Goal: Task Accomplishment & Management: Use online tool/utility

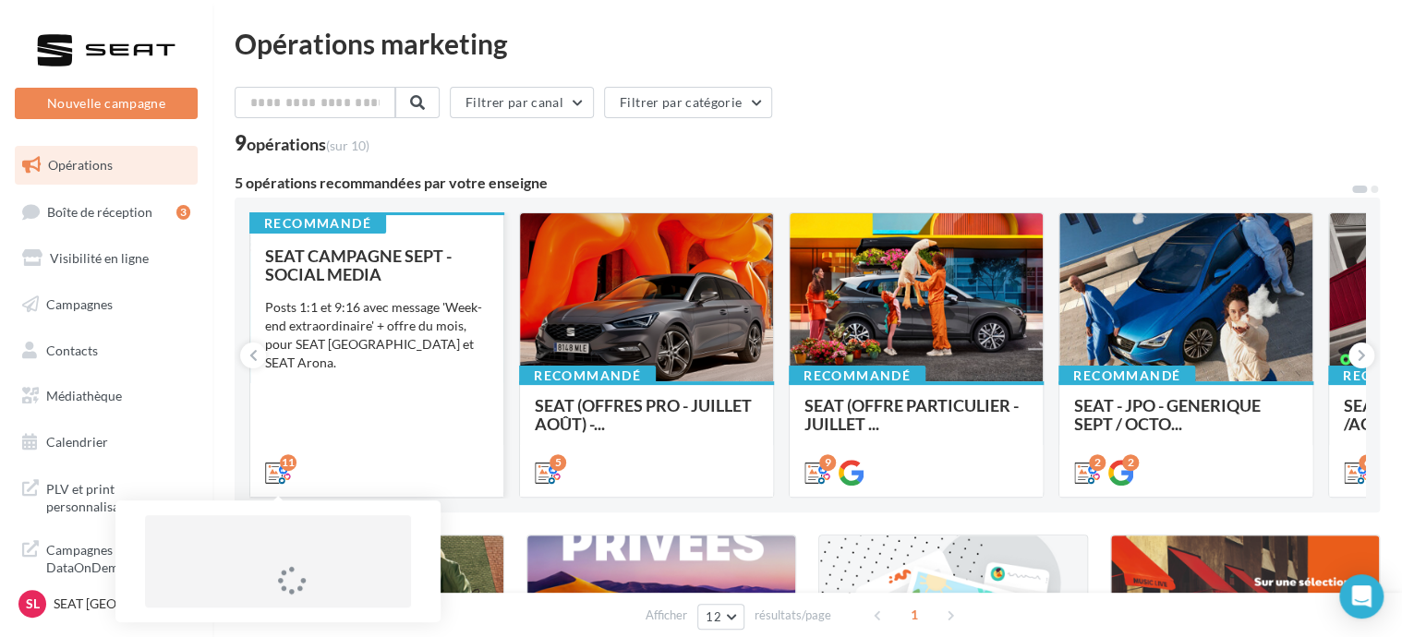
click at [292, 469] on div "11" at bounding box center [288, 462] width 17 height 17
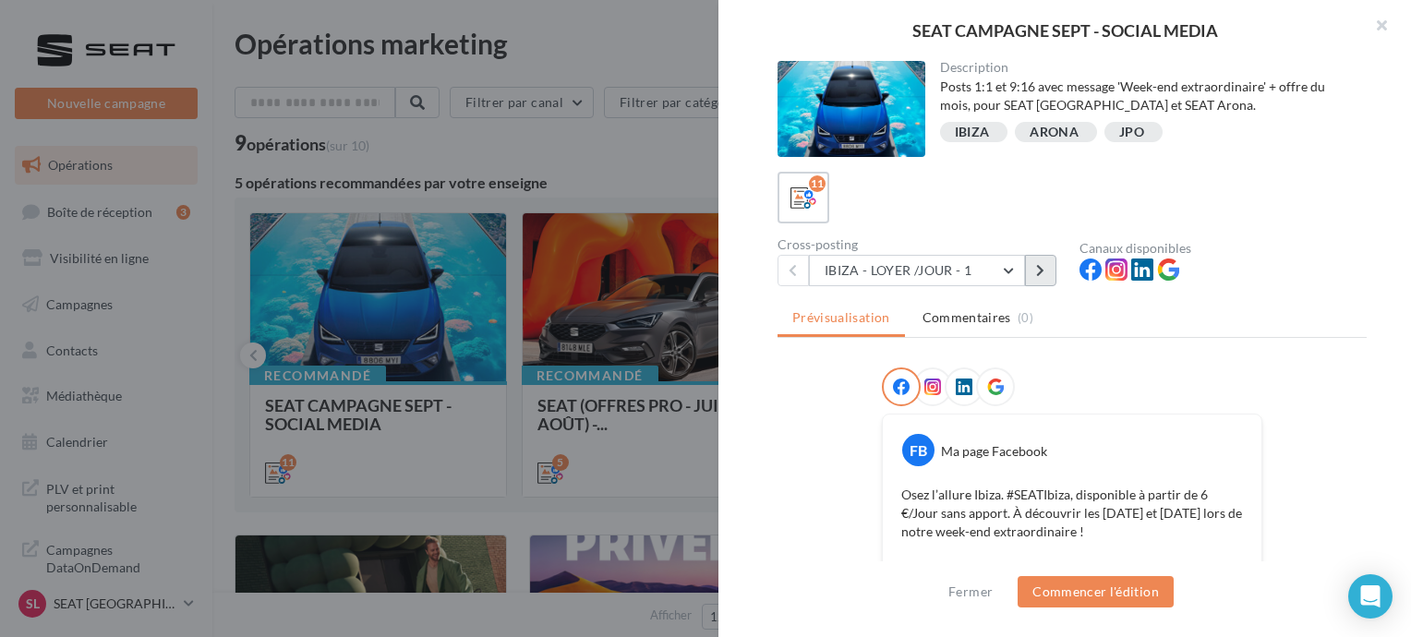
click at [1027, 265] on button at bounding box center [1040, 270] width 31 height 31
click at [1044, 283] on button at bounding box center [1040, 270] width 31 height 31
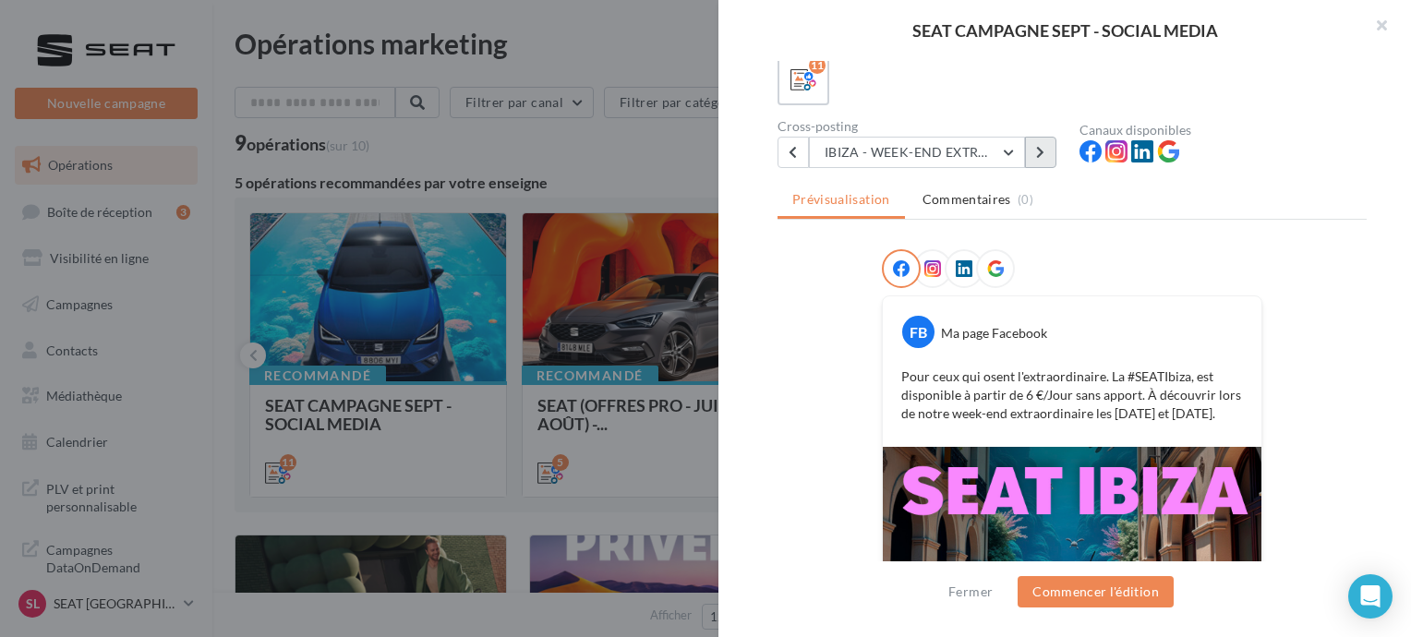
scroll to position [111, 0]
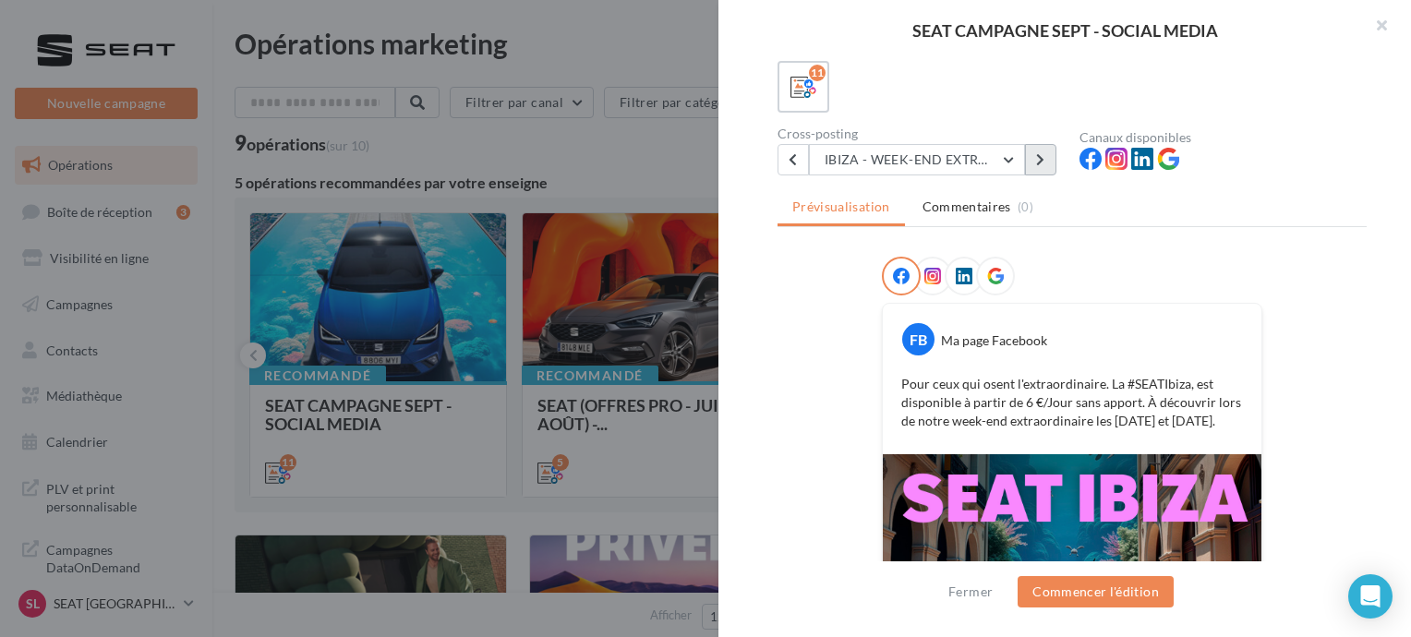
click at [1044, 149] on button at bounding box center [1040, 159] width 31 height 31
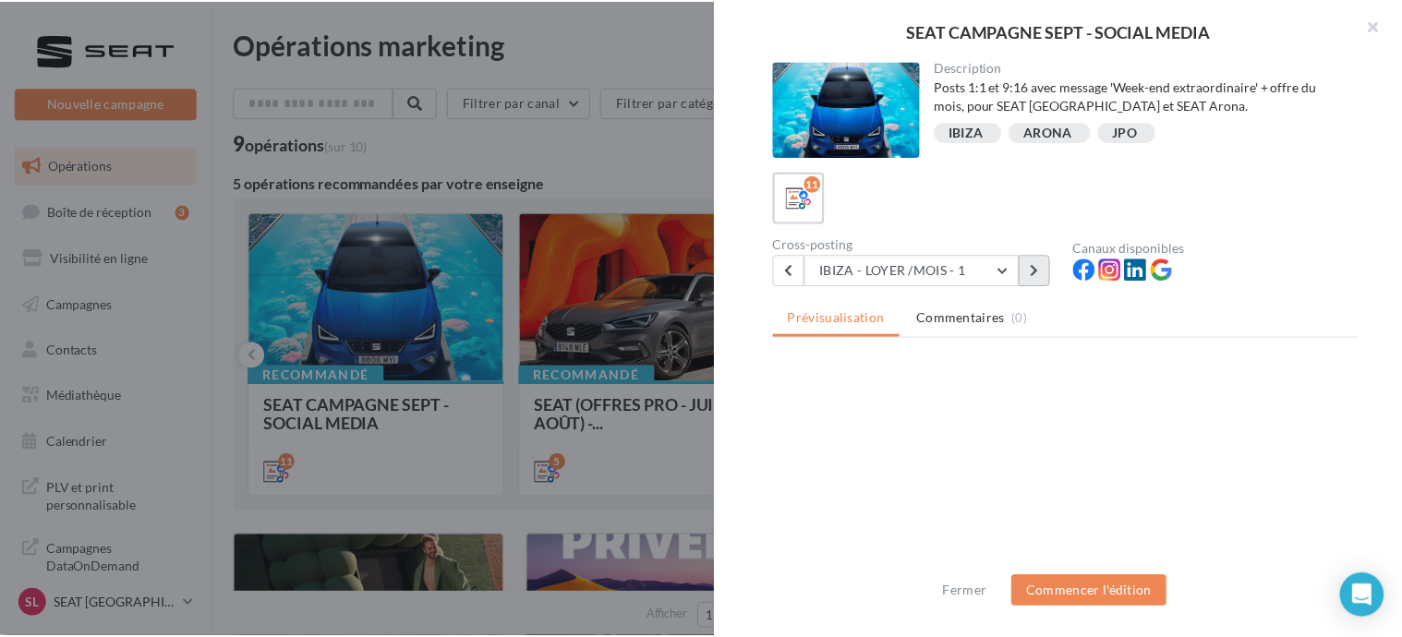
scroll to position [0, 0]
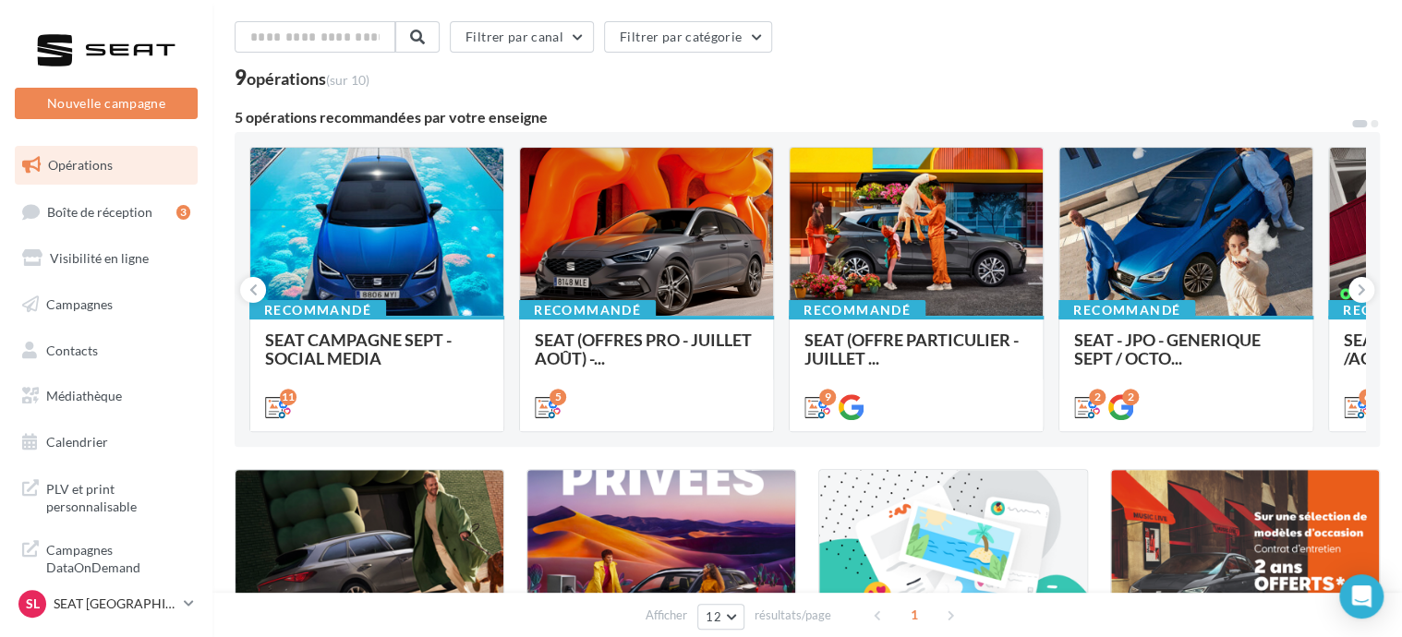
scroll to position [92, 0]
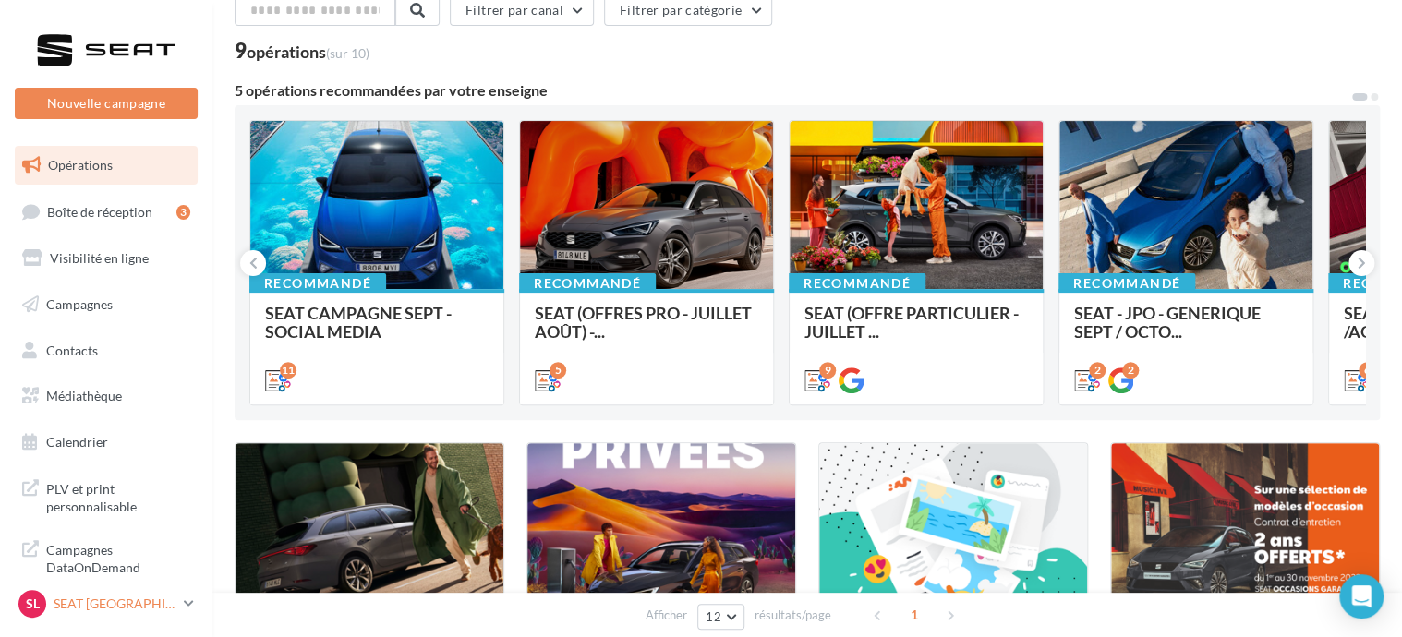
click at [187, 606] on icon at bounding box center [189, 604] width 10 height 16
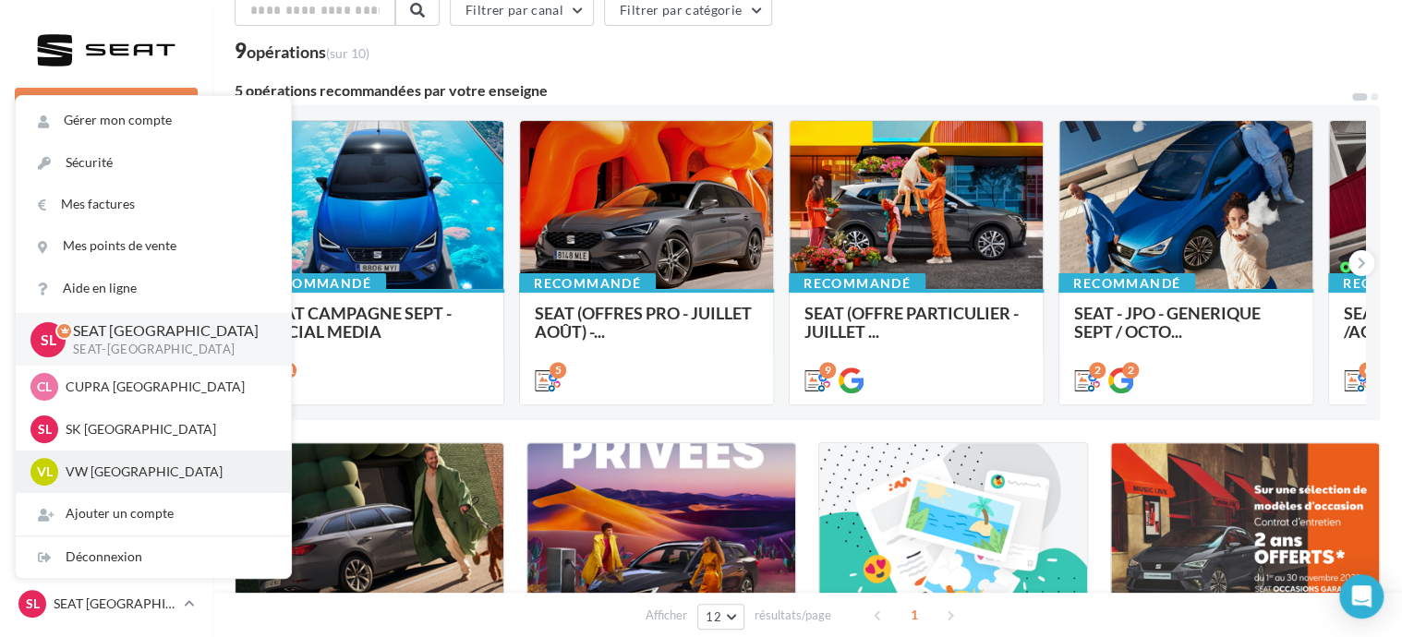
click at [99, 474] on p "VW [GEOGRAPHIC_DATA]" at bounding box center [167, 472] width 203 height 18
